Goal: Task Accomplishment & Management: Use online tool/utility

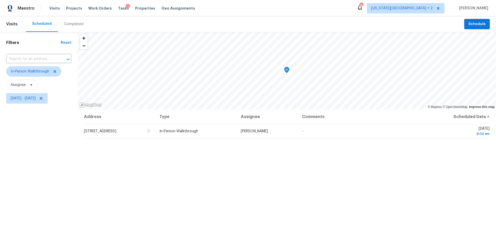
click at [118, 10] on div "Tasks 1" at bounding box center [123, 8] width 11 height 5
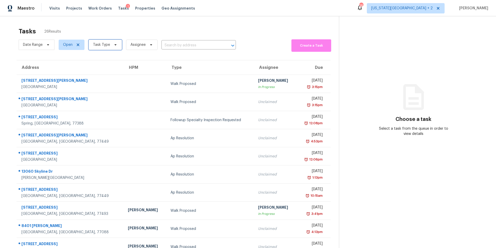
click at [104, 45] on span "Task Type" at bounding box center [101, 44] width 17 height 5
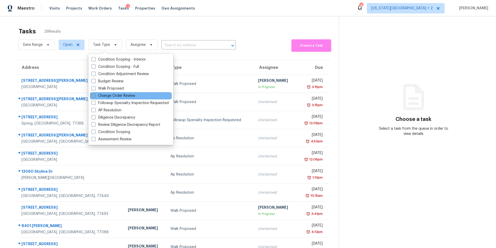
click at [108, 96] on label "Change Order Review" at bounding box center [113, 95] width 44 height 5
click at [95, 96] on input "Change Order Review" at bounding box center [92, 94] width 3 height 3
checkbox input "true"
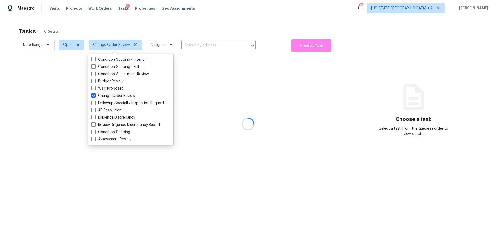
click at [120, 13] on div at bounding box center [248, 124] width 496 height 248
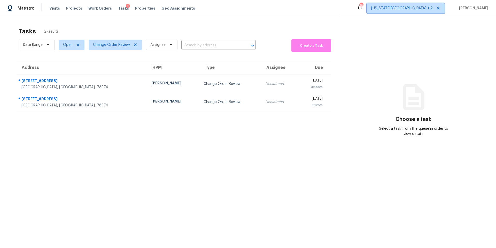
click at [433, 9] on span "Kansas City + 2" at bounding box center [402, 8] width 62 height 5
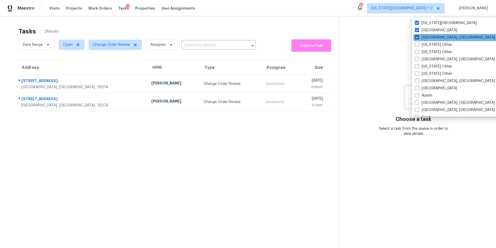
click at [420, 37] on label "[GEOGRAPHIC_DATA], [GEOGRAPHIC_DATA]" at bounding box center [455, 37] width 80 height 5
click at [418, 37] on input "[GEOGRAPHIC_DATA], [GEOGRAPHIC_DATA]" at bounding box center [416, 36] width 3 height 3
checkbox input "false"
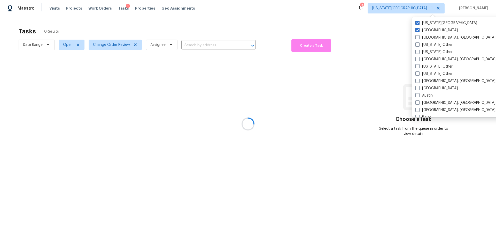
click at [235, 27] on div "Tasks 0 Results" at bounding box center [179, 31] width 320 height 13
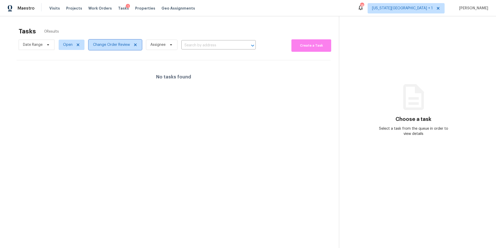
click at [95, 48] on span "Change Order Review" at bounding box center [115, 45] width 53 height 10
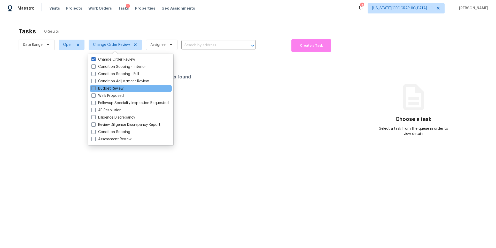
click at [98, 87] on label "Budget Review" at bounding box center [107, 88] width 32 height 5
click at [95, 87] on input "Budget Review" at bounding box center [92, 87] width 3 height 3
checkbox input "true"
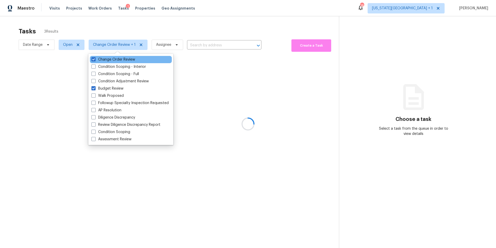
click at [93, 62] on div "Change Order Review" at bounding box center [131, 59] width 82 height 7
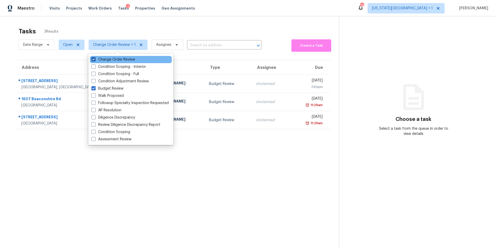
click at [95, 59] on span at bounding box center [93, 59] width 4 height 4
click at [95, 59] on input "Change Order Review" at bounding box center [92, 58] width 3 height 3
checkbox input "false"
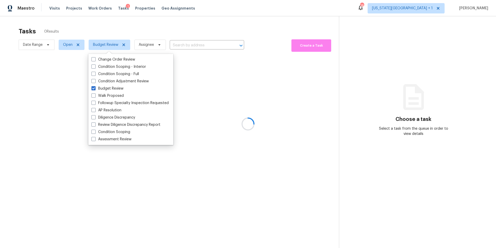
click at [111, 28] on div at bounding box center [248, 124] width 496 height 248
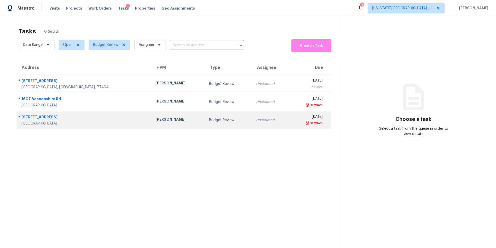
click at [151, 116] on td "[PERSON_NAME]" at bounding box center [177, 120] width 53 height 18
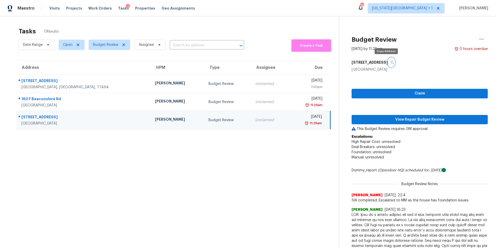
click at [391, 63] on icon "button" at bounding box center [392, 62] width 3 height 3
click at [386, 118] on span "View Repair Budget Review" at bounding box center [420, 119] width 128 height 6
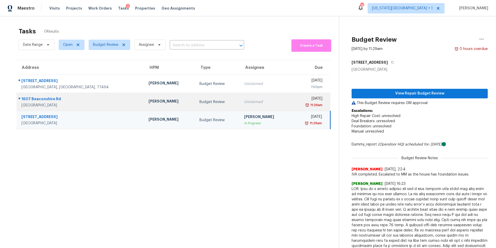
click at [149, 98] on div "[PERSON_NAME]" at bounding box center [170, 101] width 43 height 6
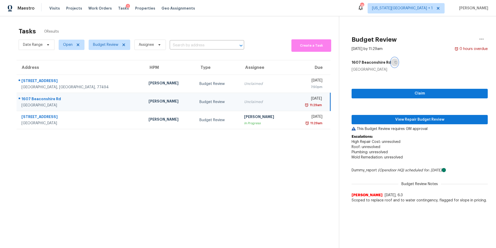
click at [395, 62] on icon "button" at bounding box center [396, 62] width 3 height 3
click at [393, 119] on span "View Repair Budget Review" at bounding box center [420, 119] width 128 height 6
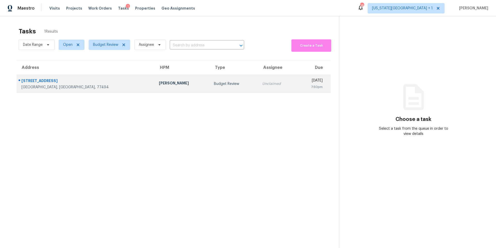
click at [159, 85] on div "[PERSON_NAME]" at bounding box center [182, 83] width 47 height 6
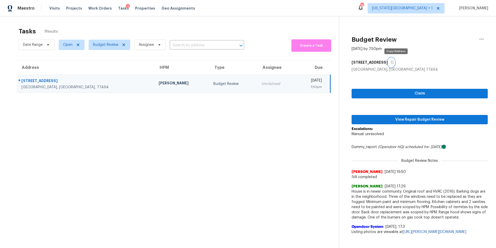
click at [395, 59] on button "button" at bounding box center [391, 62] width 7 height 9
click at [386, 118] on span "View Repair Budget Review" at bounding box center [420, 119] width 128 height 6
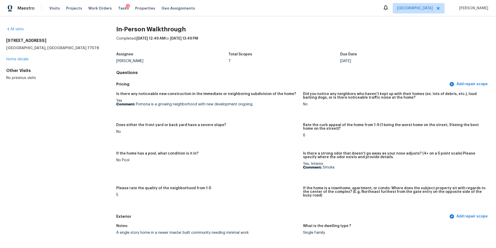
scroll to position [789, 0]
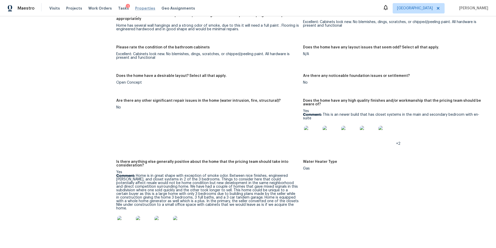
click at [135, 9] on span "Properties" at bounding box center [145, 8] width 20 height 5
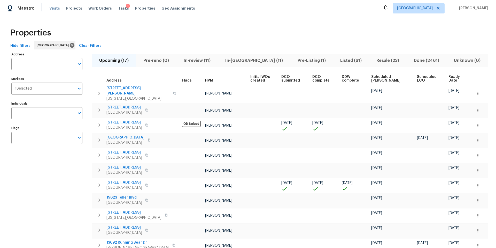
click at [53, 9] on span "Visits" at bounding box center [54, 8] width 11 height 5
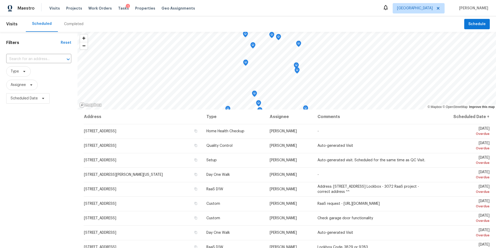
click at [71, 23] on div "Completed" at bounding box center [73, 23] width 19 height 5
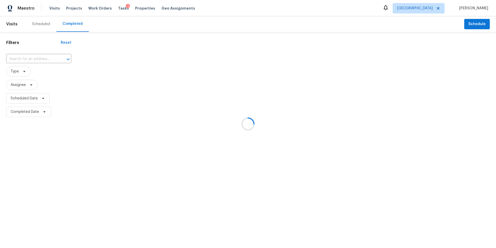
click at [32, 59] on div at bounding box center [248, 124] width 496 height 248
click at [21, 74] on div at bounding box center [248, 124] width 496 height 248
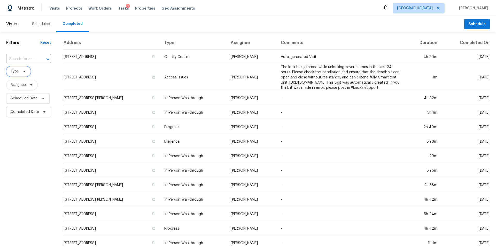
click at [24, 71] on icon at bounding box center [24, 71] width 2 height 1
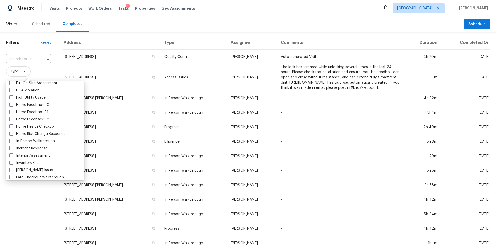
scroll to position [154, 0]
click at [21, 133] on label "In-Person Walkthrough" at bounding box center [31, 133] width 45 height 5
click at [13, 133] on input "In-Person Walkthrough" at bounding box center [10, 132] width 3 height 3
checkbox input "true"
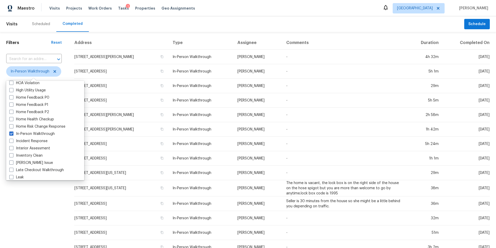
click at [21, 184] on div "Filters Reset ​ In-Person Walkthrough Assignee Scheduled Date Completed Date" at bounding box center [34, 193] width 68 height 323
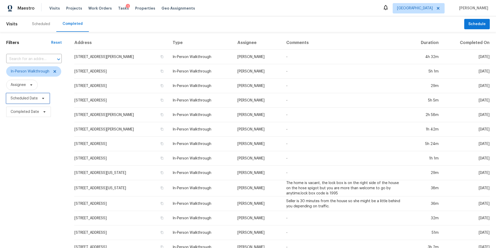
click at [40, 98] on span at bounding box center [43, 98] width 6 height 4
click at [61, 119] on input "text" at bounding box center [86, 116] width 51 height 10
select select "9"
select select "2025"
select select "10"
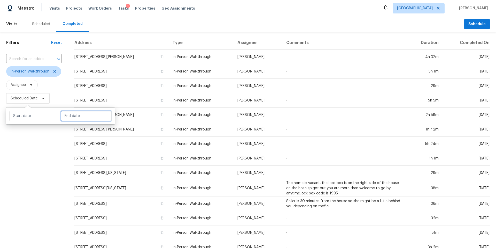
select select "2025"
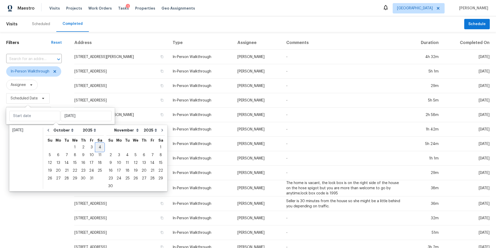
click at [96, 149] on div "4" at bounding box center [100, 146] width 8 height 7
type input "Sat, Oct 04"
click at [96, 149] on div "4" at bounding box center [100, 146] width 8 height 7
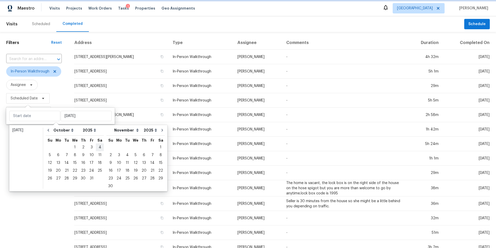
type input "Sat, Oct 04"
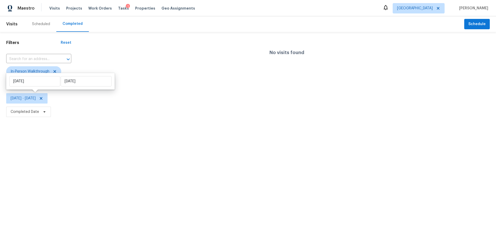
click at [34, 118] on html "Maestro Visits Projects Work Orders Tasks 1 Properties Geo Assignments Houston …" at bounding box center [248, 59] width 496 height 118
click at [433, 6] on span "Houston" at bounding box center [415, 8] width 36 height 5
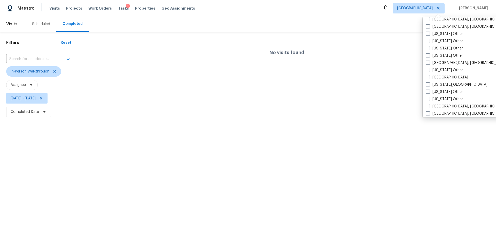
scroll to position [253, 0]
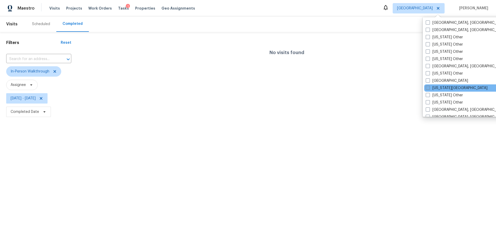
click at [429, 89] on span at bounding box center [428, 88] width 4 height 4
click at [429, 89] on input "[US_STATE][GEOGRAPHIC_DATA]" at bounding box center [427, 86] width 3 height 3
checkbox input "true"
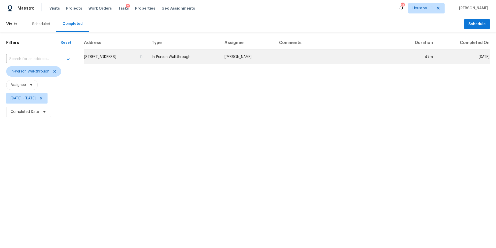
click at [136, 57] on td "1818 E 152nd Ter, Olathe, KS 66062" at bounding box center [116, 57] width 64 height 14
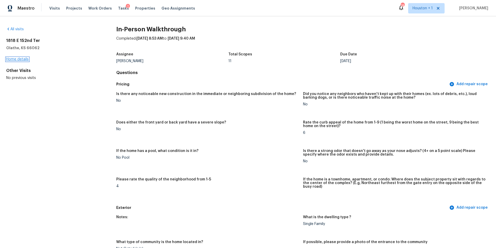
click at [25, 60] on link "Home details" at bounding box center [17, 59] width 22 height 4
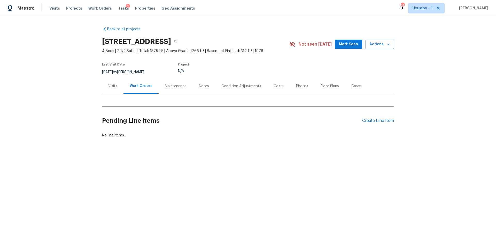
click at [114, 84] on div "Visits" at bounding box center [112, 85] width 9 height 5
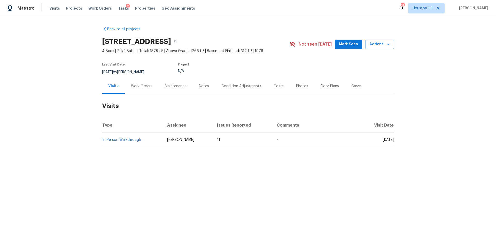
click at [121, 135] on td "In-Person Walkthrough" at bounding box center [132, 139] width 61 height 14
click at [119, 142] on td "In-Person Walkthrough" at bounding box center [132, 139] width 61 height 14
click at [120, 141] on link "In-Person Walkthrough" at bounding box center [121, 140] width 39 height 4
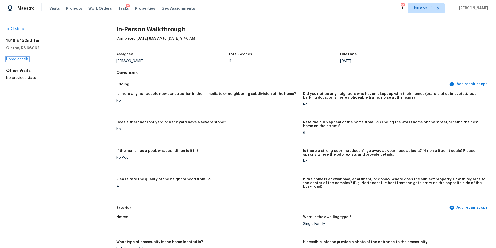
click at [23, 59] on link "Home details" at bounding box center [17, 59] width 22 height 4
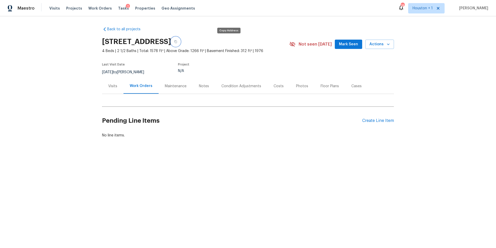
click at [177, 42] on icon "button" at bounding box center [175, 41] width 3 height 3
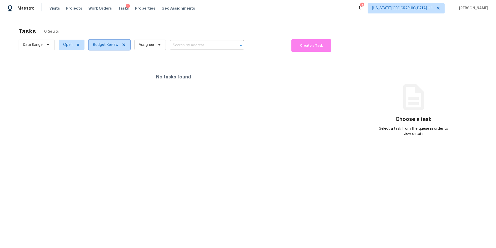
click at [98, 44] on span "Budget Review" at bounding box center [105, 44] width 25 height 5
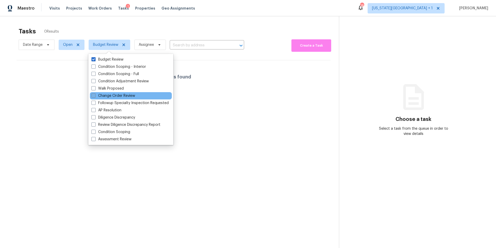
click at [104, 95] on label "Change Order Review" at bounding box center [113, 95] width 44 height 5
click at [95, 95] on input "Change Order Review" at bounding box center [92, 94] width 3 height 3
checkbox input "true"
click at [121, 31] on div "Tasks 0 Results" at bounding box center [179, 31] width 320 height 13
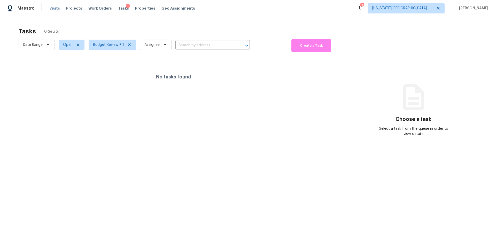
click at [56, 8] on span "Visits" at bounding box center [54, 8] width 11 height 5
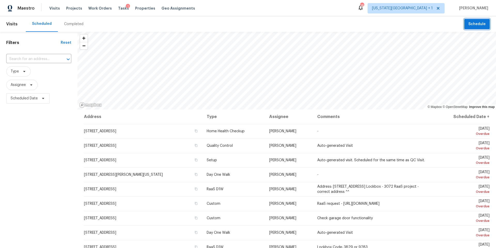
click at [480, 25] on span "Schedule" at bounding box center [476, 24] width 17 height 6
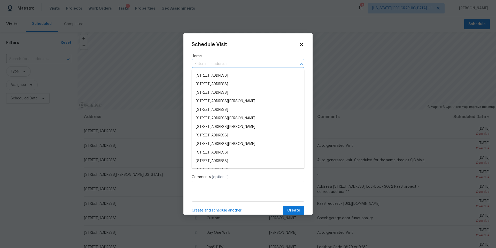
click at [214, 65] on input "text" at bounding box center [241, 64] width 98 height 8
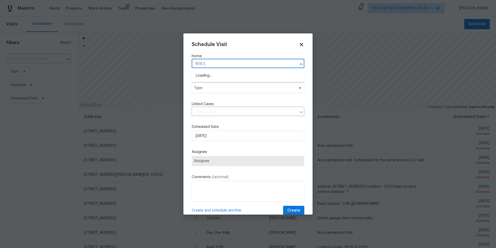
type input "1818 E"
click at [217, 76] on li "[STREET_ADDRESS]" at bounding box center [248, 75] width 113 height 9
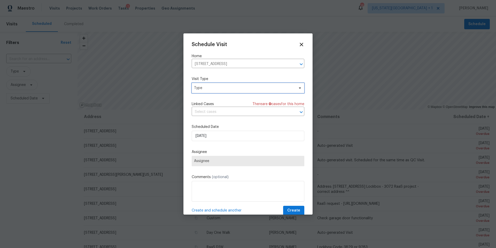
click at [222, 87] on span "Type" at bounding box center [244, 87] width 101 height 5
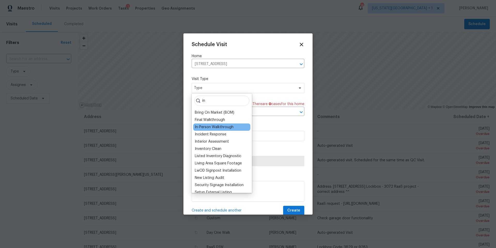
type input "in"
click at [206, 125] on div "In-Person Walkthrough" at bounding box center [214, 126] width 39 height 5
type input "10/04/2025 11:55 am"
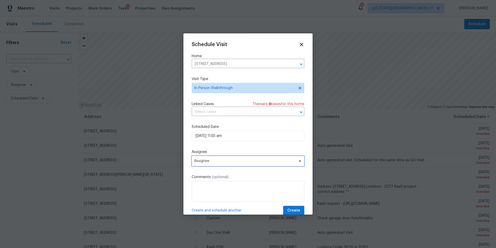
click at [219, 162] on span "Assignee" at bounding box center [244, 161] width 101 height 4
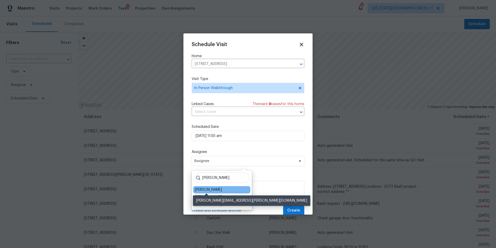
type input "jos"
click at [207, 190] on div "[PERSON_NAME]" at bounding box center [208, 189] width 27 height 5
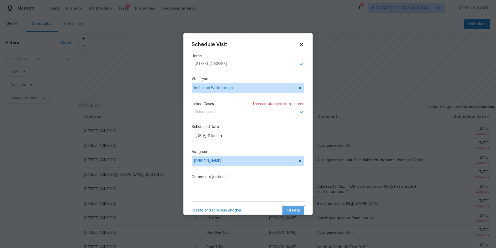
click at [294, 211] on span "Create" at bounding box center [293, 210] width 13 height 6
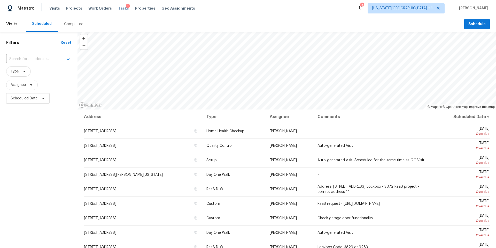
click at [119, 9] on span "Tasks" at bounding box center [123, 8] width 11 height 4
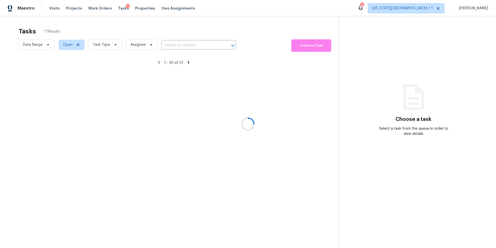
click at [108, 45] on div at bounding box center [248, 124] width 496 height 248
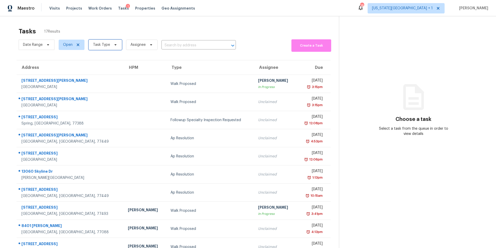
click at [108, 45] on span "Task Type" at bounding box center [101, 44] width 17 height 5
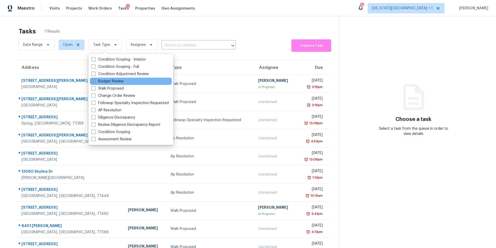
click at [104, 79] on label "Budget Review" at bounding box center [107, 81] width 32 height 5
click at [95, 79] on input "Budget Review" at bounding box center [92, 80] width 3 height 3
checkbox input "true"
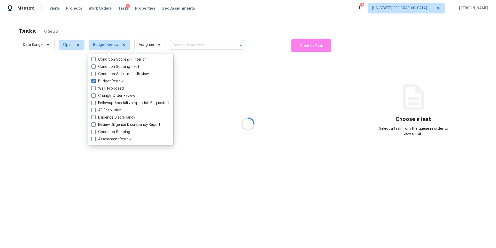
click at [130, 34] on div "Tasks 0 Results" at bounding box center [179, 31] width 320 height 13
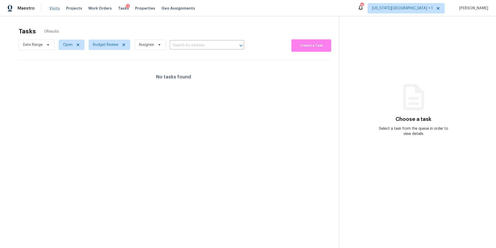
click at [51, 11] on span "Visits" at bounding box center [54, 8] width 11 height 5
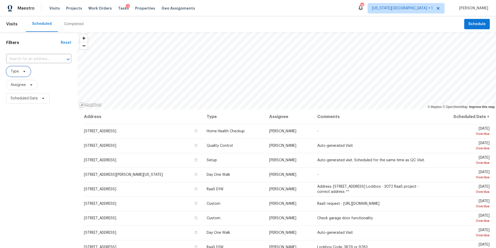
click at [24, 72] on icon at bounding box center [24, 71] width 4 height 4
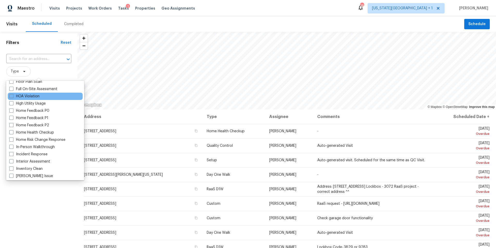
scroll to position [170, 0]
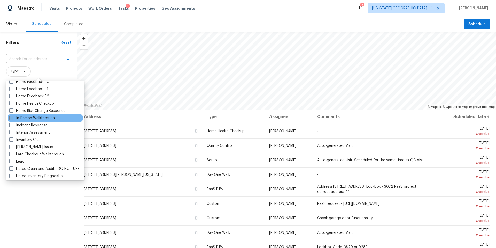
click at [37, 117] on label "In-Person Walkthrough" at bounding box center [31, 117] width 45 height 5
click at [13, 117] on input "In-Person Walkthrough" at bounding box center [10, 116] width 3 height 3
checkbox input "true"
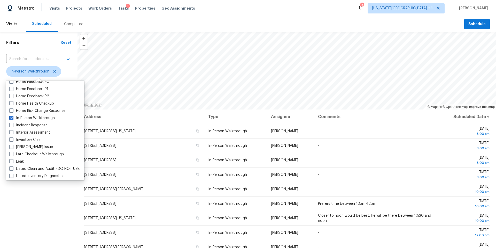
click at [26, 234] on div "Filters Reset ​ In-Person Walkthrough Assignee Scheduled Date" at bounding box center [39, 169] width 78 height 275
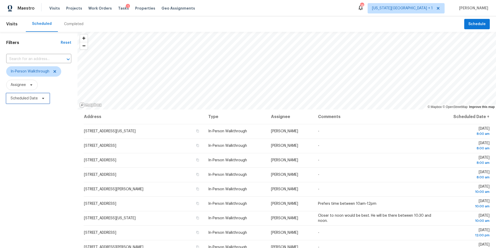
click at [37, 102] on span "Scheduled Date" at bounding box center [27, 98] width 43 height 10
click at [42, 120] on input "text" at bounding box center [34, 116] width 51 height 10
select select "9"
select select "2025"
select select "10"
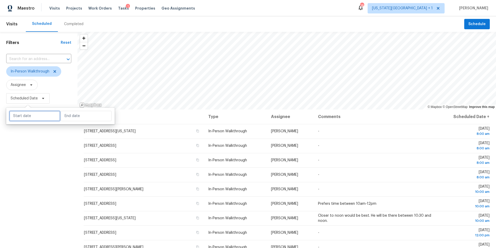
select select "2025"
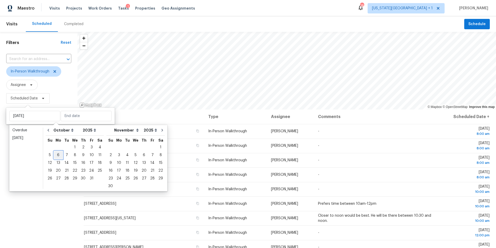
click at [60, 153] on div "6" at bounding box center [58, 154] width 9 height 7
type input "Mon, Oct 06"
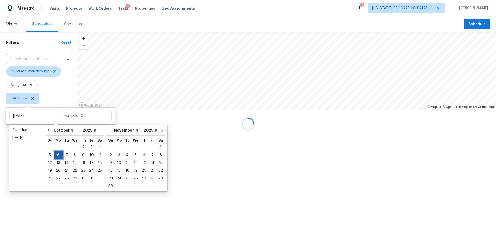
click at [60, 153] on div "6" at bounding box center [58, 154] width 9 height 7
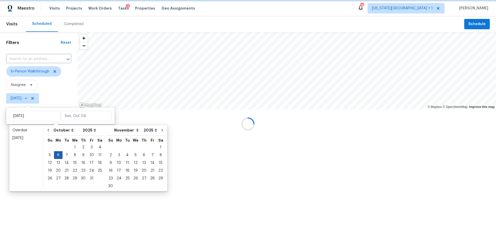
type input "Mon, Oct 06"
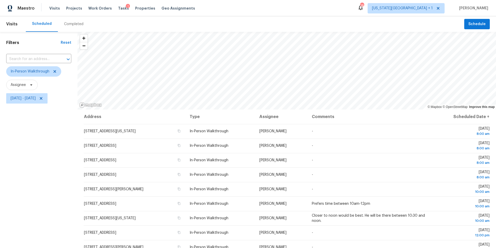
click at [42, 185] on div "Filters Reset ​ In-Person Walkthrough Assignee Mon, Oct 06 - Mon, Oct 06" at bounding box center [39, 169] width 78 height 275
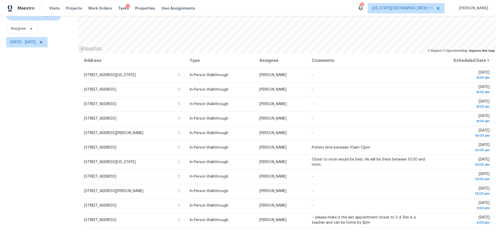
scroll to position [56, 0]
click at [118, 9] on span "Tasks" at bounding box center [123, 8] width 11 height 4
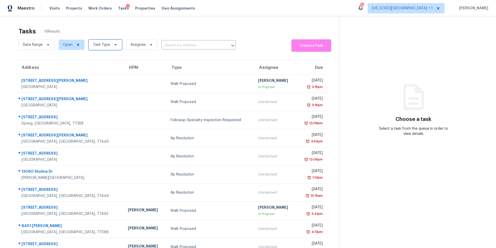
click at [106, 45] on span "Task Type" at bounding box center [101, 44] width 17 height 5
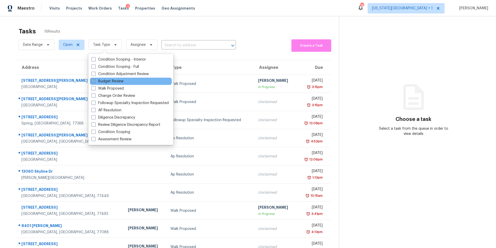
click at [101, 79] on label "Budget Review" at bounding box center [107, 81] width 32 height 5
click at [95, 79] on input "Budget Review" at bounding box center [92, 80] width 3 height 3
checkbox input "true"
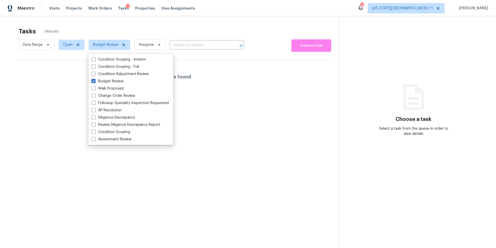
click at [118, 20] on div "Tasks 0 Results Date Range Open Budget Review Assignee ​ Create a Task No tasks…" at bounding box center [248, 140] width 496 height 248
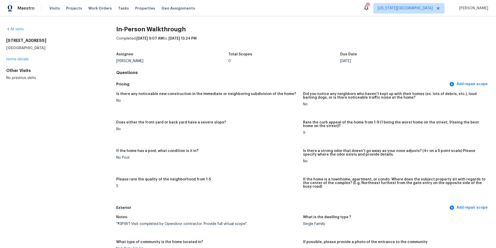
scroll to position [701, 0]
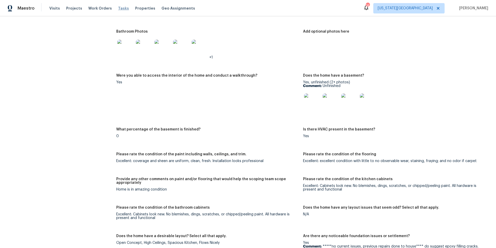
click at [118, 8] on span "Tasks" at bounding box center [123, 8] width 11 height 4
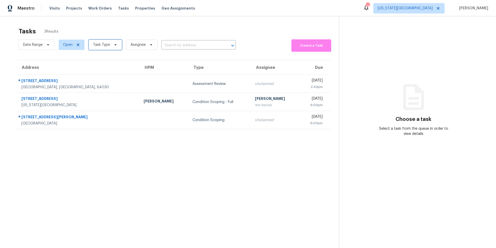
click at [104, 45] on span "Task Type" at bounding box center [101, 44] width 17 height 5
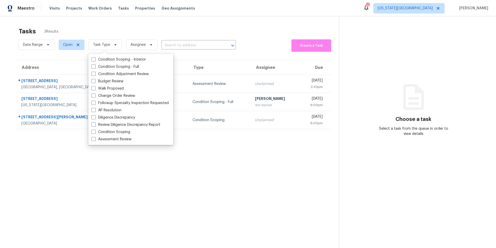
click at [79, 207] on section "Tasks 3 Results Date Range Open Task Type Assignee ​ Create a Task Address HPM …" at bounding box center [173, 144] width 331 height 239
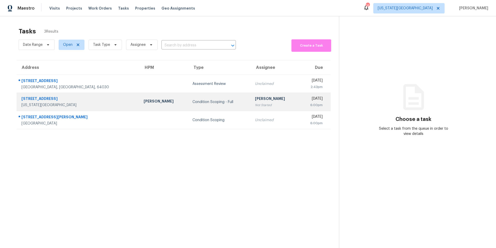
click at [144, 99] on div "[PERSON_NAME]" at bounding box center [164, 101] width 40 height 6
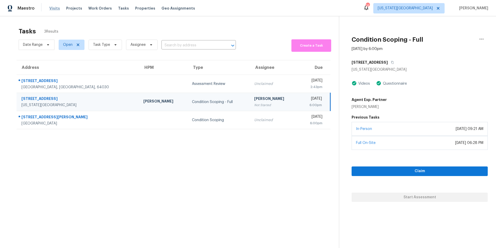
click at [52, 8] on span "Visits" at bounding box center [54, 8] width 11 height 5
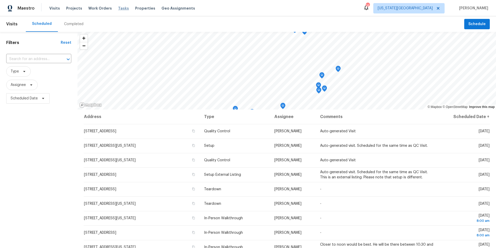
click at [118, 8] on span "Tasks" at bounding box center [123, 8] width 11 height 4
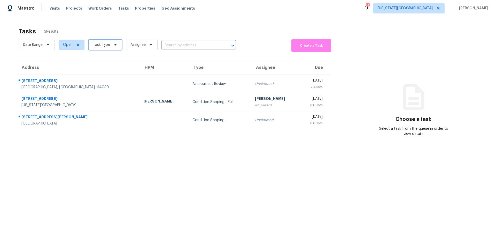
click at [103, 50] on span "Task Type" at bounding box center [105, 45] width 33 height 10
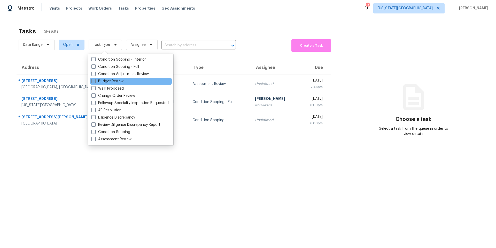
click at [103, 83] on label "Budget Review" at bounding box center [107, 81] width 32 height 5
click at [95, 82] on input "Budget Review" at bounding box center [92, 80] width 3 height 3
checkbox input "true"
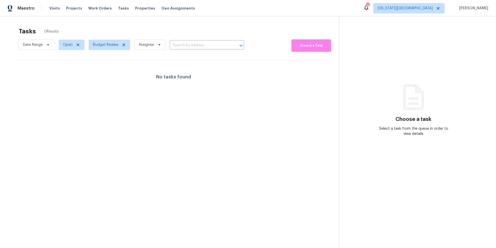
click at [114, 36] on div "Tasks 0 Results" at bounding box center [179, 31] width 320 height 13
click at [110, 44] on span "Budget Review" at bounding box center [105, 44] width 25 height 5
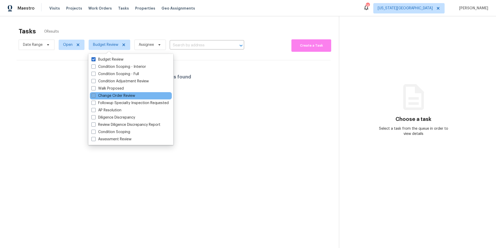
click at [106, 94] on label "Change Order Review" at bounding box center [113, 95] width 44 height 5
click at [95, 94] on input "Change Order Review" at bounding box center [92, 94] width 3 height 3
checkbox input "true"
